Goal: Navigation & Orientation: Go to known website

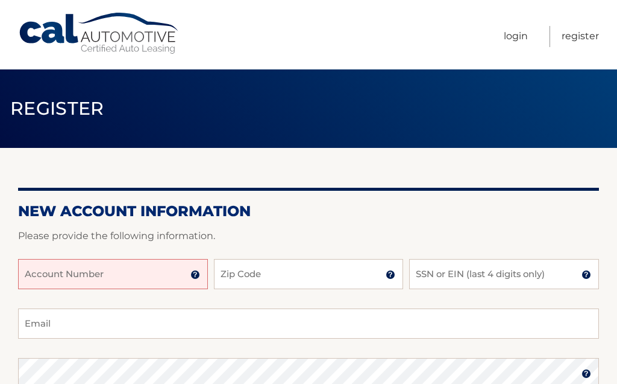
click at [514, 43] on link "Login" at bounding box center [516, 36] width 24 height 21
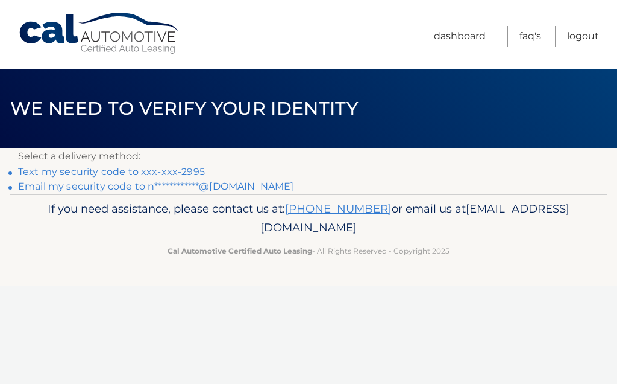
click at [232, 188] on link "**********" at bounding box center [156, 185] width 276 height 11
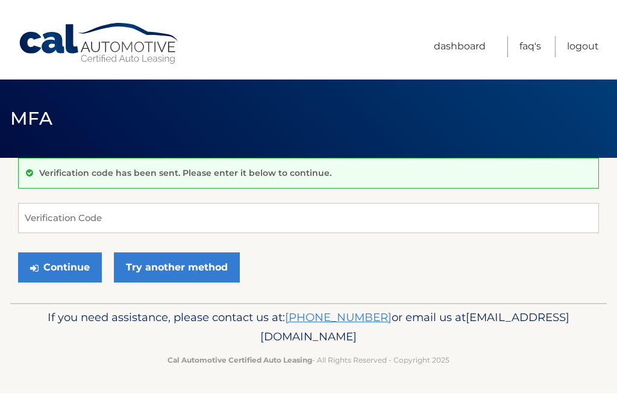
scroll to position [139, 0]
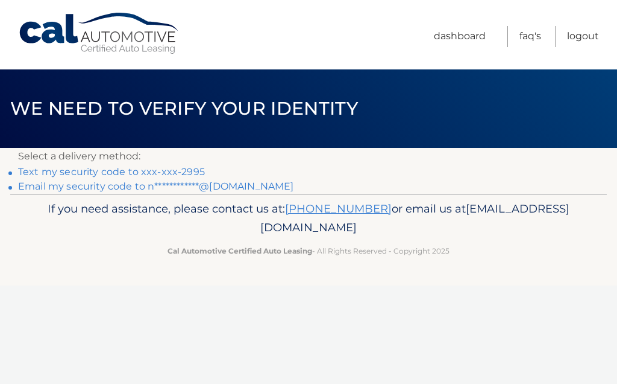
click at [192, 172] on link "Text my security code to xxx-xxx-2995" at bounding box center [111, 171] width 187 height 11
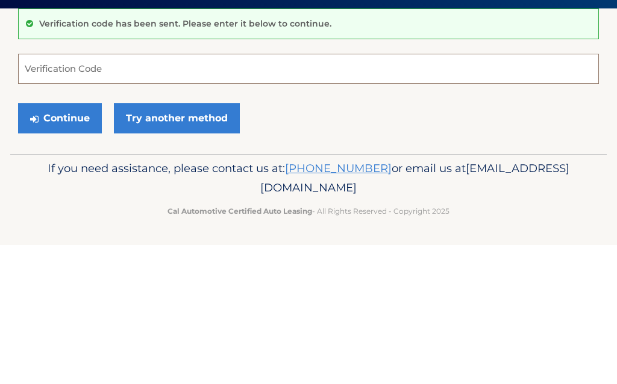
click at [83, 193] on input "Verification Code" at bounding box center [308, 208] width 581 height 30
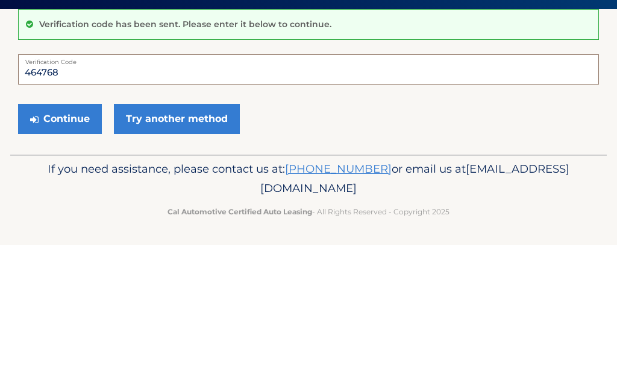
type input "464768"
click at [69, 242] on button "Continue" at bounding box center [60, 257] width 84 height 30
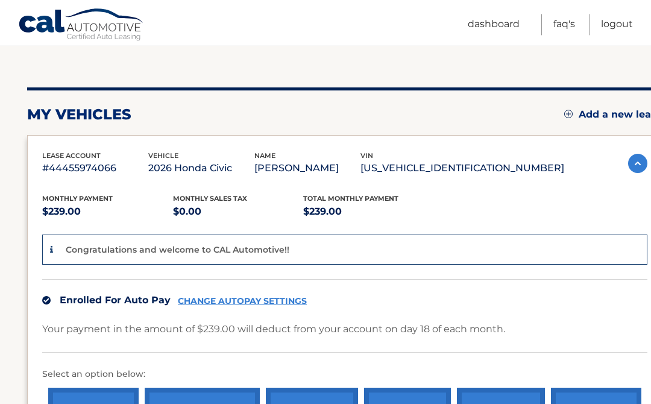
scroll to position [114, 0]
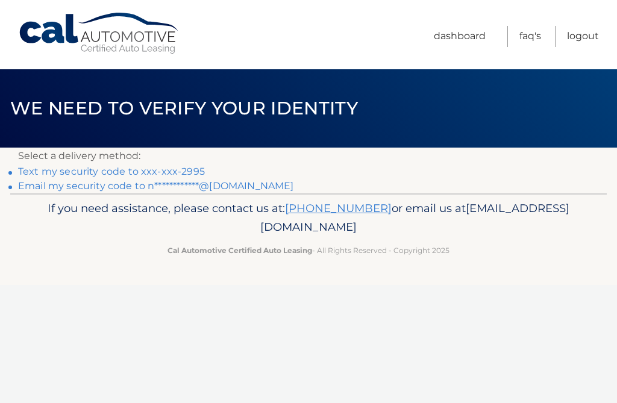
scroll to position [1, 0]
